Goal: Find specific page/section: Find specific page/section

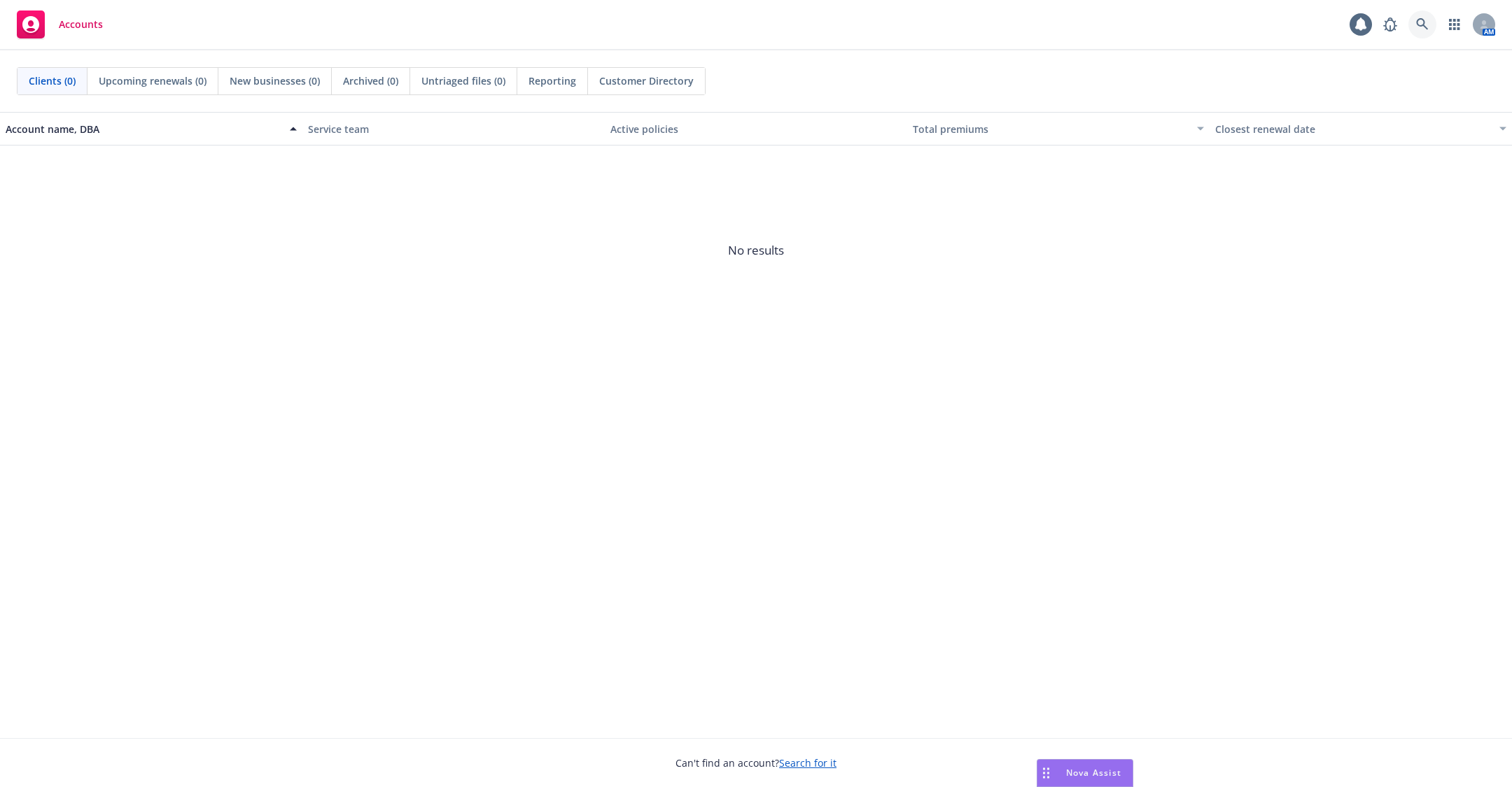
click at [1434, 31] on link at bounding box center [1423, 25] width 28 height 28
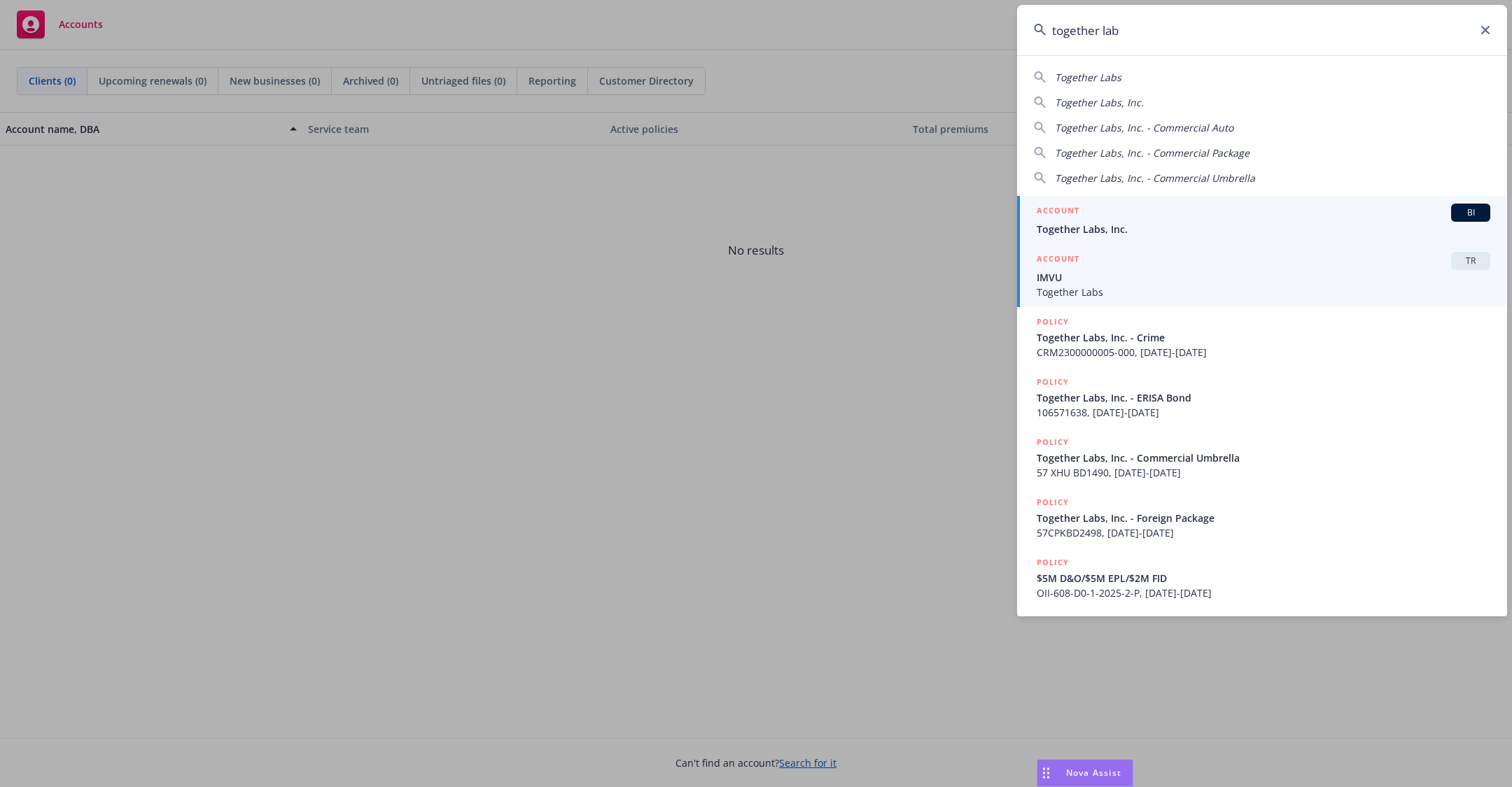
type input "together lab"
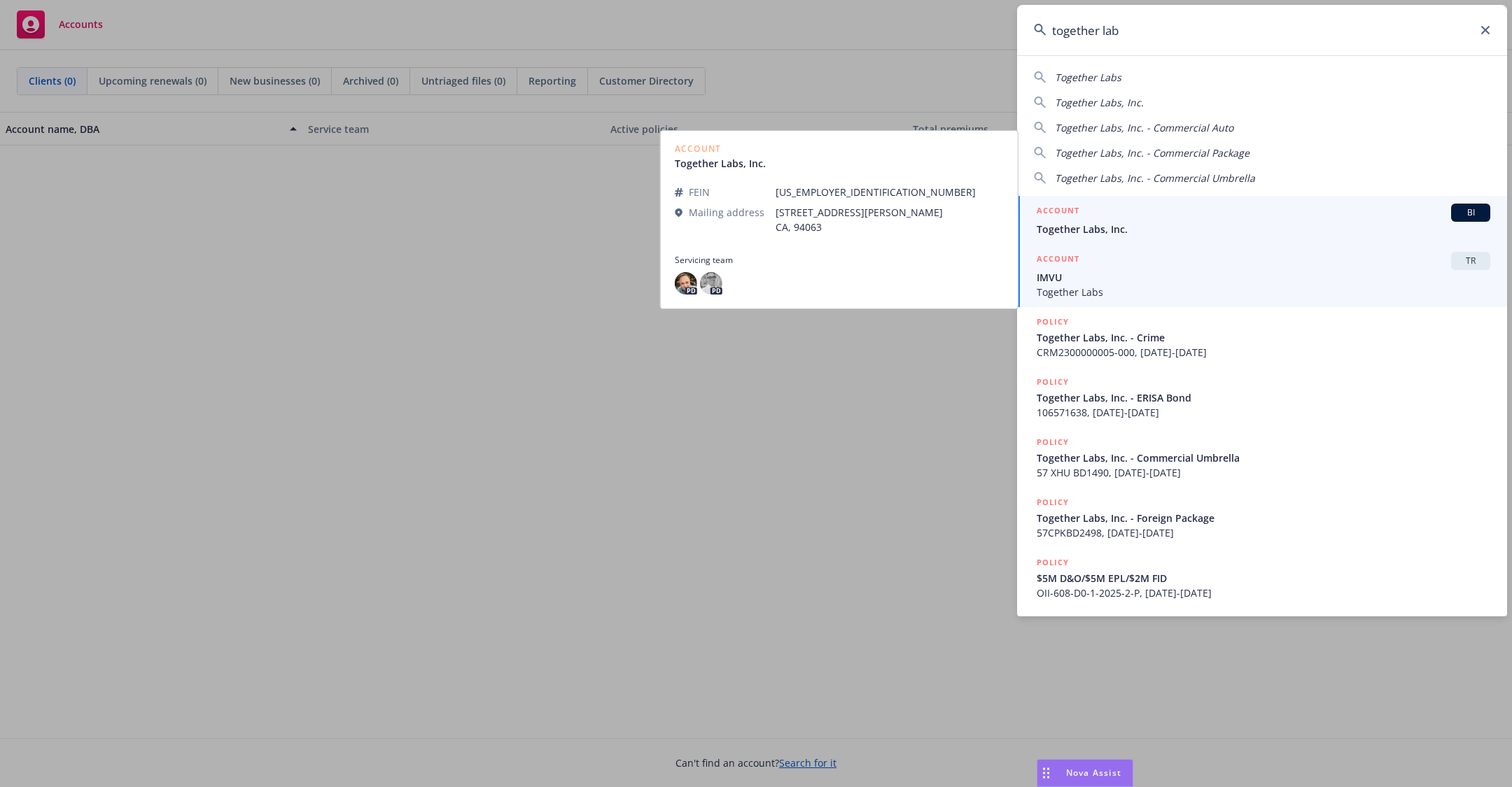
click at [1168, 286] on span "Together Labs" at bounding box center [1263, 292] width 453 height 15
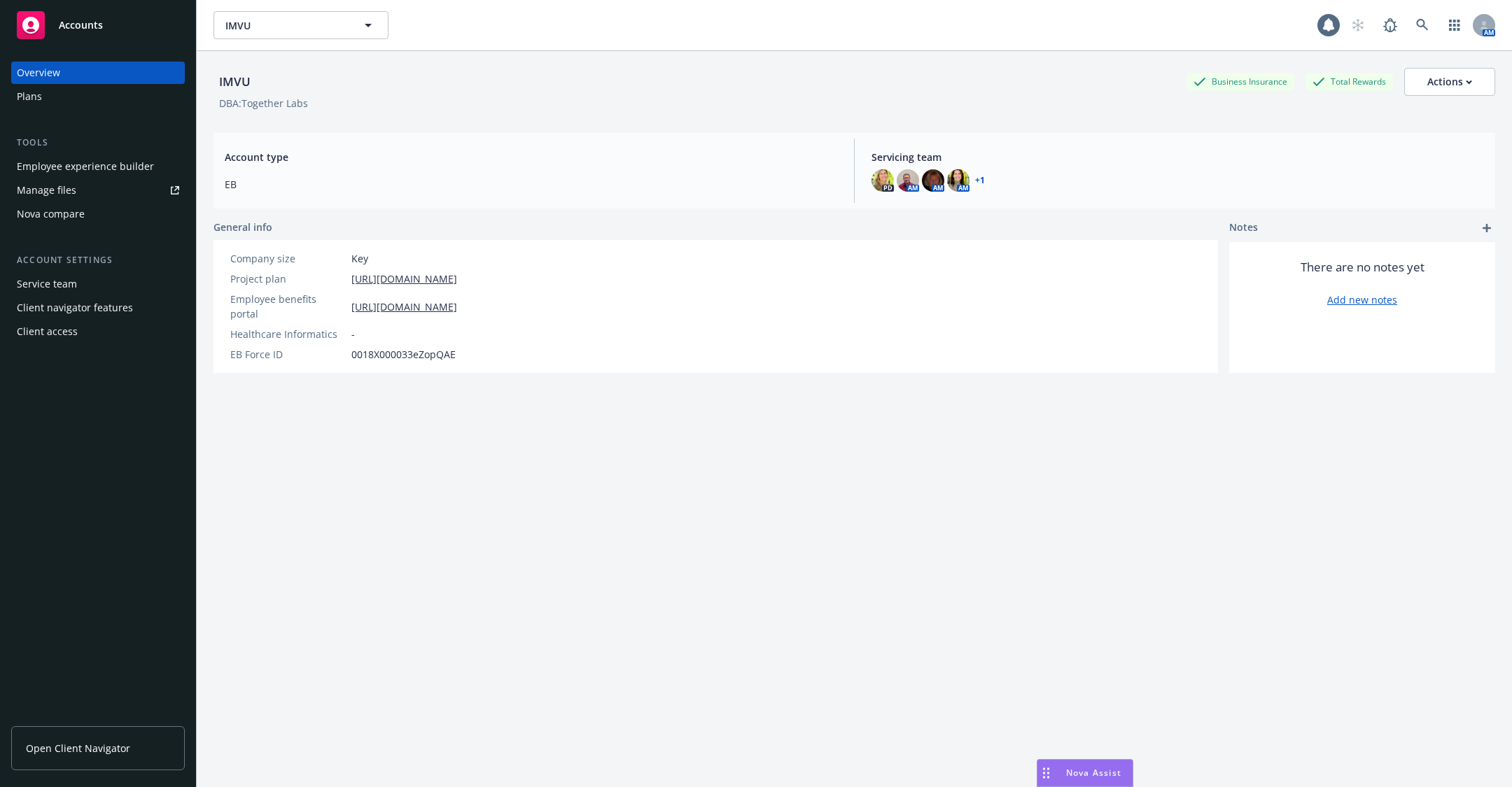
click at [140, 169] on div "Employee experience builder" at bounding box center [85, 167] width 138 height 23
